Goal: Find specific page/section: Find specific page/section

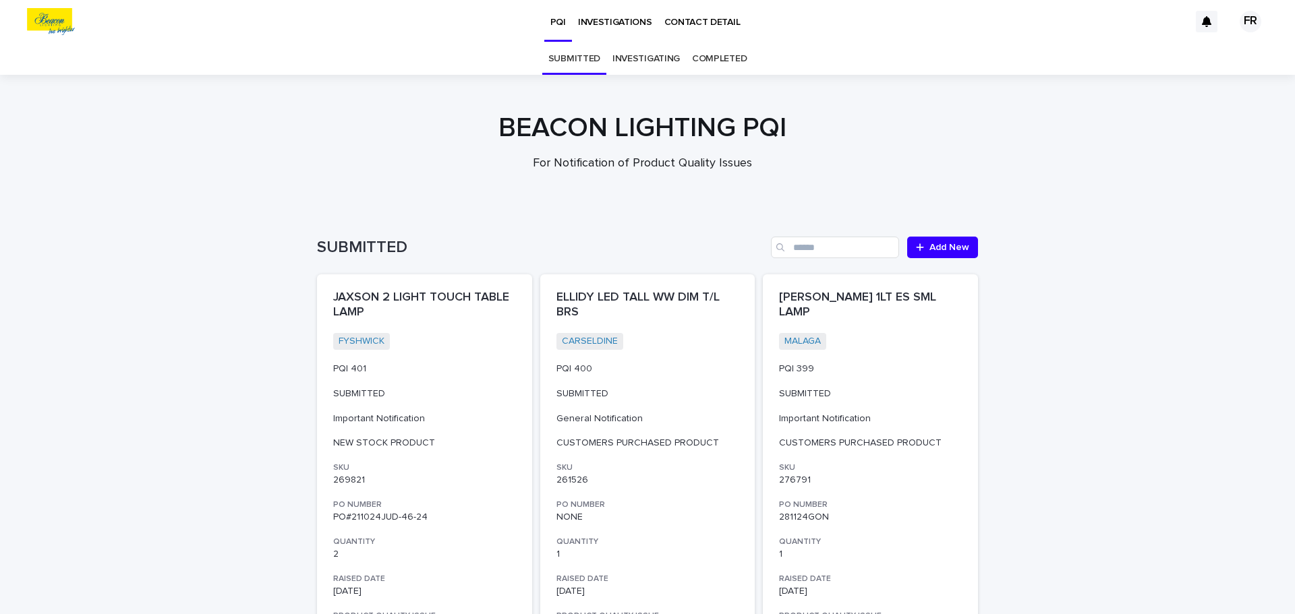
click at [639, 64] on link "INVESTIGATING" at bounding box center [645, 59] width 67 height 32
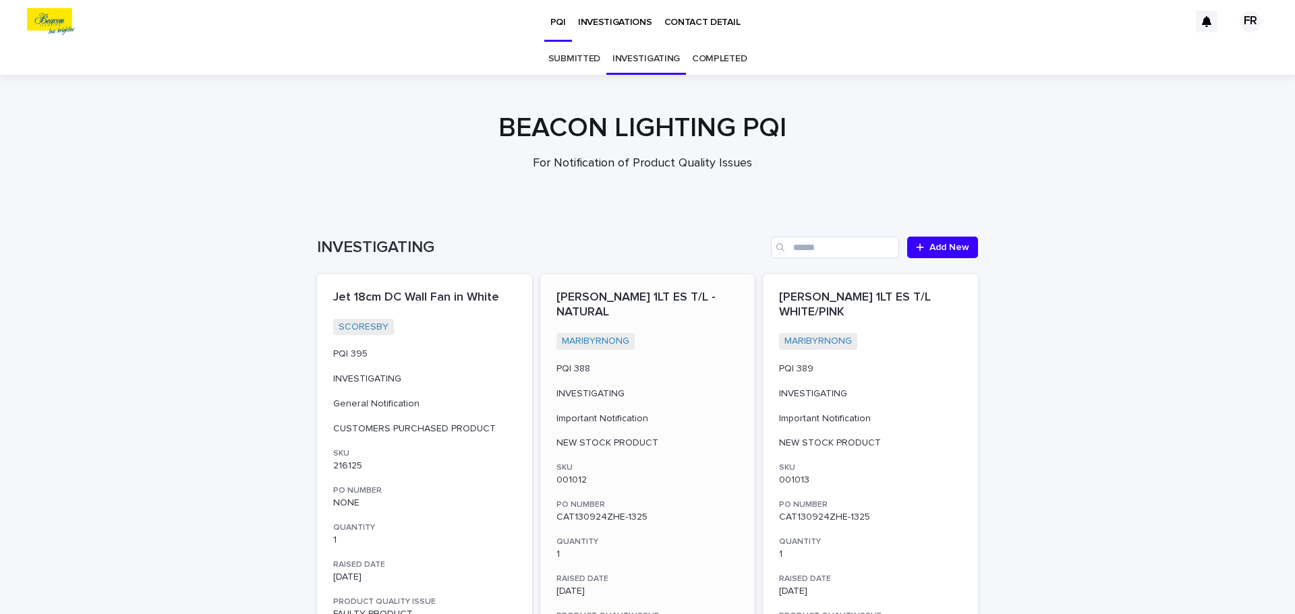
scroll to position [67, 0]
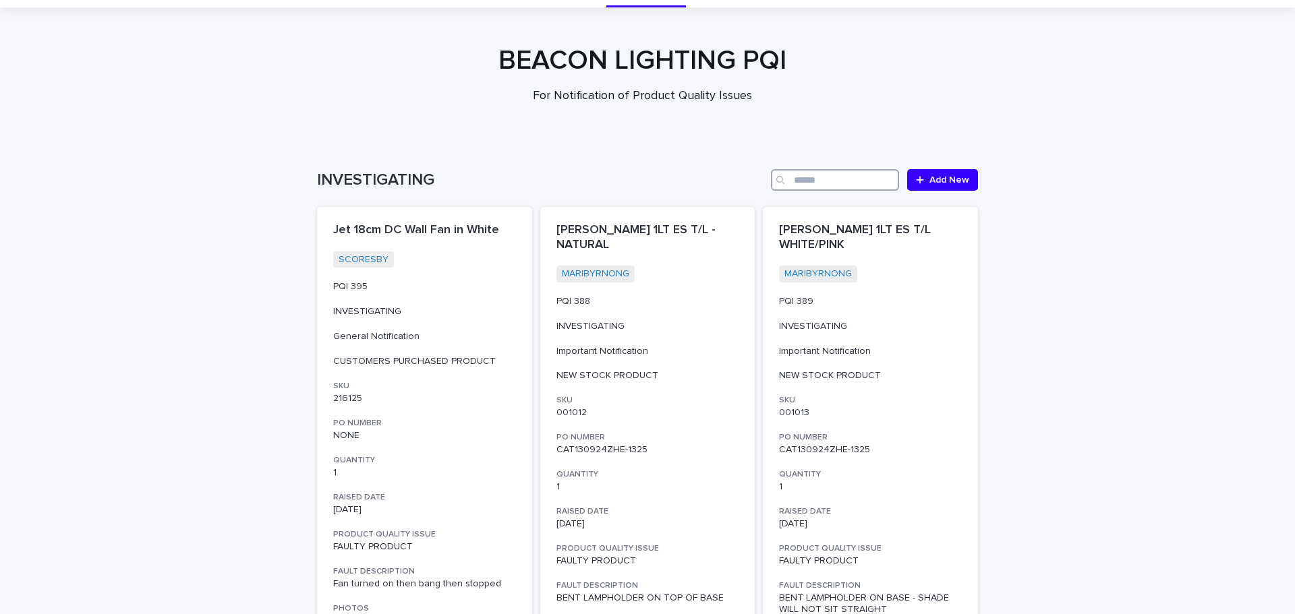
click at [800, 183] on input "Search" at bounding box center [835, 180] width 128 height 22
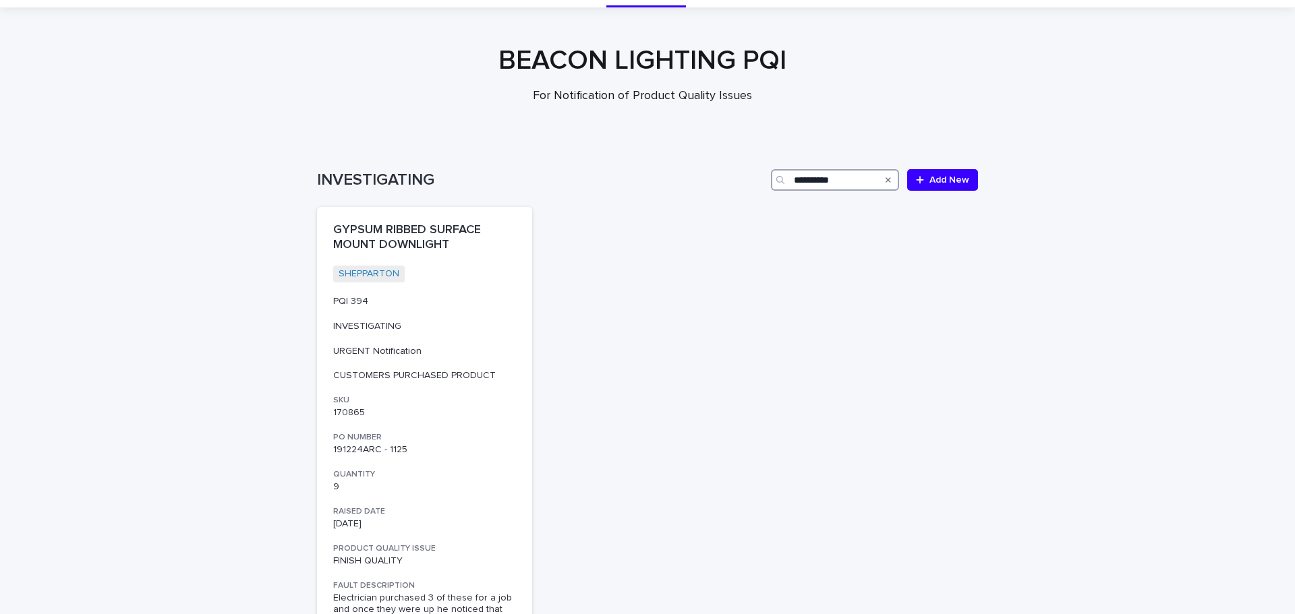
type input "**********"
